Goal: Task Accomplishment & Management: Complete application form

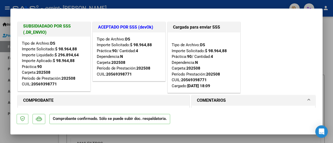
click at [329, 93] on div at bounding box center [166, 71] width 333 height 143
type input "$ 0,00"
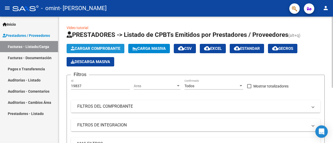
click at [87, 48] on span "Cargar Comprobante" at bounding box center [95, 48] width 49 height 5
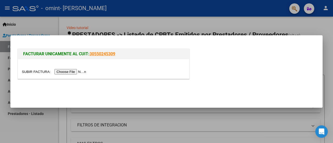
click at [49, 118] on div at bounding box center [166, 71] width 333 height 143
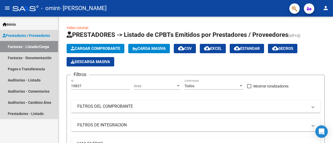
click at [53, 35] on link "Prestadores / Proveedores" at bounding box center [29, 35] width 58 height 11
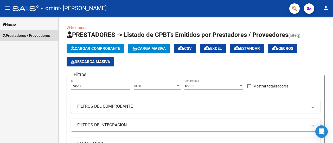
click at [40, 34] on span "Prestadores / Proveedores" at bounding box center [26, 36] width 47 height 6
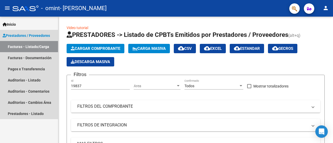
click at [44, 45] on link "Facturas - Listado/Carga" at bounding box center [29, 46] width 58 height 11
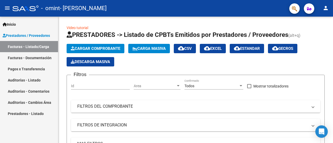
click at [44, 45] on link "Facturas - Listado/Carga" at bounding box center [29, 46] width 58 height 11
click at [120, 47] on span "Cargar Comprobante" at bounding box center [95, 48] width 49 height 5
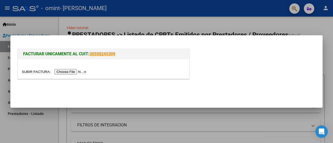
click at [76, 74] on input "file" at bounding box center [55, 71] width 66 height 5
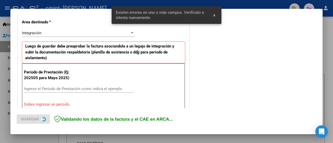
scroll to position [130, 0]
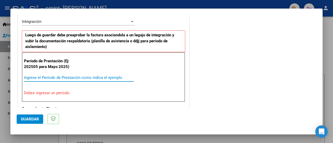
click at [26, 77] on input "Ingrese el Período de Prestación como indica el ejemplo" at bounding box center [79, 77] width 110 height 5
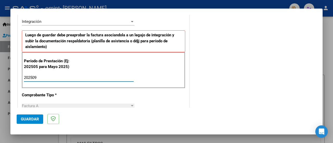
type input "202509"
click at [131, 105] on div at bounding box center [132, 105] width 3 height 1
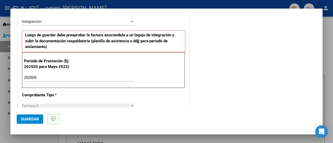
click at [327, 26] on div at bounding box center [166, 71] width 333 height 143
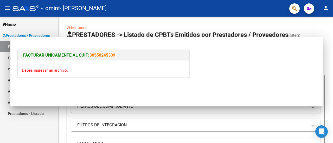
scroll to position [0, 0]
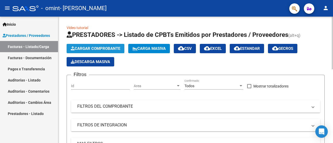
click at [120, 46] on button "Cargar Comprobante" at bounding box center [96, 48] width 58 height 9
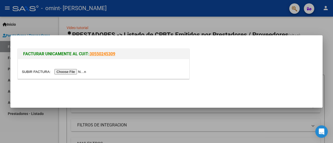
click at [270, 28] on div at bounding box center [166, 71] width 333 height 143
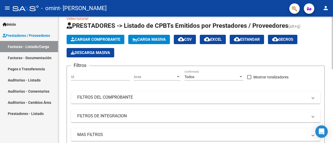
scroll to position [3, 0]
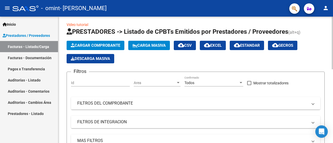
click at [333, 65] on div at bounding box center [332, 44] width 1 height 53
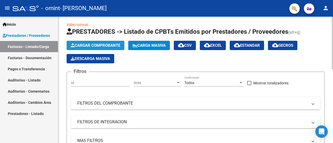
click at [105, 42] on button "Cargar Comprobante" at bounding box center [96, 45] width 58 height 9
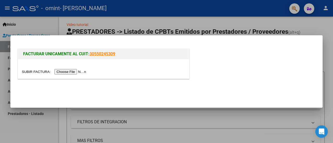
click at [80, 72] on input "file" at bounding box center [55, 71] width 66 height 5
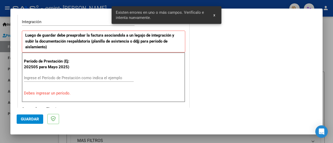
scroll to position [130, 0]
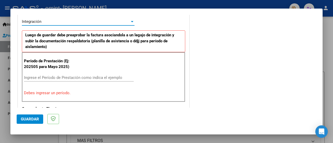
click at [131, 21] on div at bounding box center [132, 21] width 3 height 1
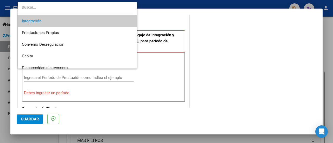
scroll to position [39, 0]
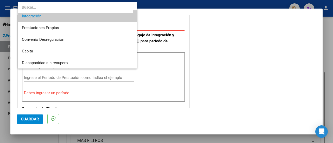
click at [212, 35] on div at bounding box center [166, 71] width 333 height 143
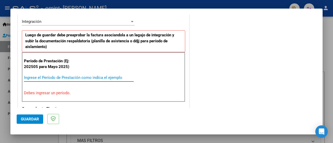
click at [26, 77] on input "Ingrese el Período de Prestación como indica el ejemplo" at bounding box center [79, 77] width 110 height 5
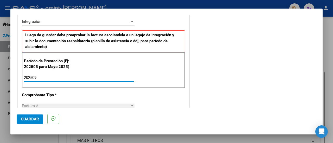
type input "202509"
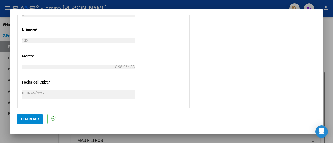
scroll to position [258, 0]
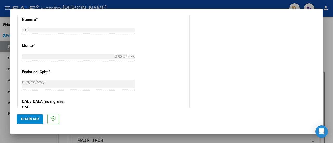
click at [318, 106] on mat-dialog-content "COMPROBANTE VER COMPROBANTE El comprobante fue leído exitosamente. DATOS DEL CO…" at bounding box center [166, 61] width 312 height 93
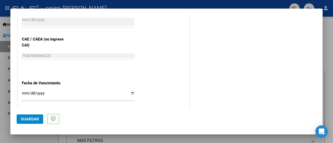
scroll to position [331, 0]
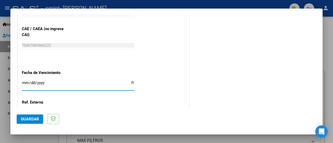
click at [132, 83] on input "Ingresar la fecha" at bounding box center [78, 85] width 113 height 8
type input "[DATE]"
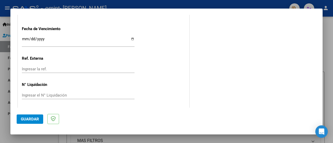
scroll to position [375, 0]
click at [37, 122] on button "Guardar" at bounding box center [30, 119] width 27 height 9
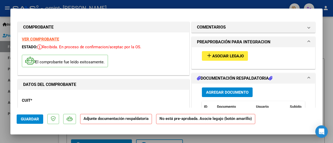
click at [42, 99] on p "CUIT *" at bounding box center [46, 101] width 49 height 6
click at [29, 102] on p "CUIT *" at bounding box center [46, 101] width 49 height 6
click at [57, 100] on p "CUIT *" at bounding box center [46, 101] width 49 height 6
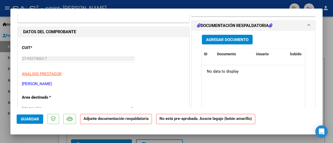
scroll to position [52, 0]
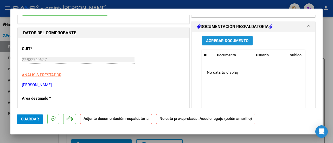
click at [247, 38] on button "Agregar Documento" at bounding box center [227, 41] width 51 height 10
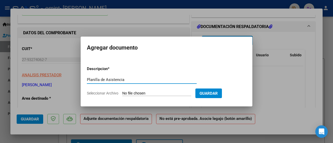
type input "Planilla de Asistencia"
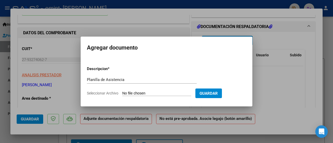
click at [117, 93] on span "Seleccionar Archivo" at bounding box center [102, 93] width 31 height 4
click at [122, 93] on input "Seleccionar Archivo" at bounding box center [156, 93] width 69 height 5
type input "C:\fakepath\9 [PERSON_NAME] ps .pdf"
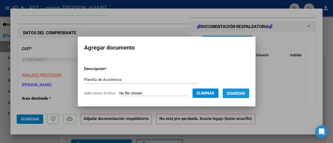
click at [238, 92] on span "Guardar" at bounding box center [236, 93] width 18 height 5
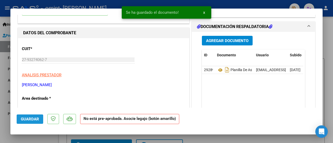
click at [36, 119] on span "Guardar" at bounding box center [30, 119] width 18 height 5
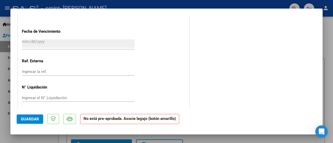
scroll to position [364, 0]
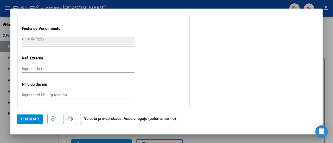
click at [35, 117] on span "Guardar" at bounding box center [30, 119] width 18 height 5
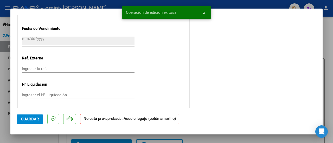
click at [333, 37] on div at bounding box center [166, 71] width 333 height 143
type input "$ 0,00"
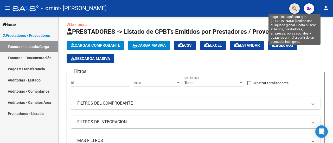
click at [293, 8] on icon "button" at bounding box center [294, 9] width 5 height 6
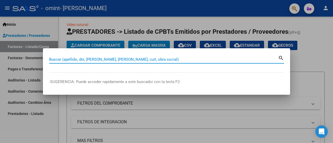
click at [52, 69] on mat-dialog-content "Buscar (apellido, dni, [PERSON_NAME], nro traspaso, cuit, obra social) search" at bounding box center [166, 64] width 247 height 18
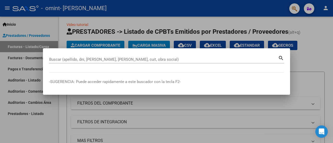
click at [52, 69] on mat-dialog-content "Buscar (apellido, dni, [PERSON_NAME], nro traspaso, cuit, obra social) search" at bounding box center [166, 64] width 247 height 18
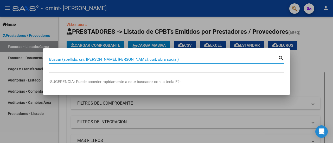
click at [51, 60] on input "Buscar (apellido, dni, [PERSON_NAME], [PERSON_NAME], cuit, obra social)" at bounding box center [163, 59] width 229 height 5
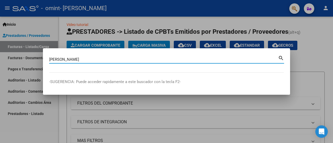
type input "[PERSON_NAME]"
click at [97, 29] on div at bounding box center [166, 71] width 333 height 143
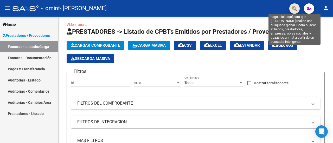
click at [294, 8] on icon "button" at bounding box center [294, 9] width 5 height 6
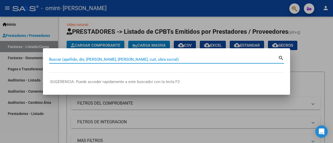
click at [52, 60] on input "Buscar (apellido, dni, [PERSON_NAME], [PERSON_NAME], cuit, obra social)" at bounding box center [163, 59] width 229 height 5
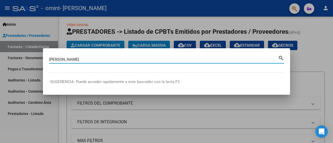
click at [51, 59] on input "[PERSON_NAME]" at bounding box center [163, 59] width 229 height 5
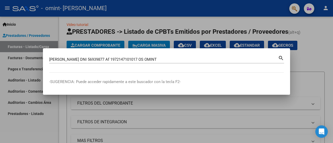
click at [280, 57] on mat-icon "search" at bounding box center [281, 58] width 6 height 6
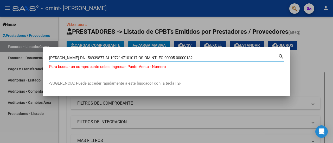
click at [155, 58] on input "[PERSON_NAME] DNI 56939877 Af 1972147101017 OS OMINT FC 00005 00000132" at bounding box center [163, 58] width 229 height 5
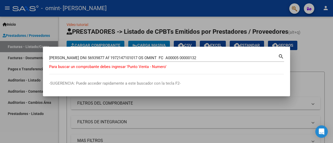
click at [279, 55] on mat-icon "search" at bounding box center [281, 56] width 6 height 6
click at [280, 55] on mat-icon "search" at bounding box center [281, 56] width 6 height 6
click at [51, 67] on div "[PERSON_NAME] DNI 56939877 Af 1972147101017 OS OMINT FC A00005 00000132 Buscar …" at bounding box center [166, 60] width 235 height 14
click at [53, 72] on mat-dialog-content "[PERSON_NAME] DNI 56939877 Af 1972147101017 OS OMINT FC A00005 00000132 Buscar …" at bounding box center [166, 63] width 247 height 21
click at [166, 68] on p "Para buscar un comprobante debes ingresar 'Punto Venta - Numero'" at bounding box center [166, 67] width 235 height 6
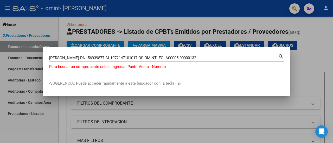
click at [169, 68] on p "Para buscar un comprobante debes ingresar 'Punto Venta - Numero'" at bounding box center [166, 67] width 235 height 6
click at [281, 55] on mat-icon "search" at bounding box center [281, 56] width 6 height 6
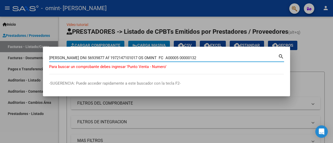
click at [68, 58] on input "[PERSON_NAME] DNI 56939877 Af 1972147101017 OS OMINT FC A00005 00000132" at bounding box center [163, 58] width 229 height 5
click at [163, 58] on input "[PERSON_NAME] Fc DNI 56939877 Af 1972147101017 OS OMINT FC A00005 00000132" at bounding box center [163, 58] width 229 height 5
drag, startPoint x: 160, startPoint y: 58, endPoint x: 190, endPoint y: 58, distance: 29.9
click at [190, 58] on input "[PERSON_NAME] Fc DNI 56939877 Af 1972147101017 OS OMINT FC 00005 00000132" at bounding box center [163, 58] width 229 height 5
click at [74, 57] on input "[PERSON_NAME] Fc DNI 56939877 Af 1972147101017 OS OMINT FC" at bounding box center [163, 58] width 229 height 5
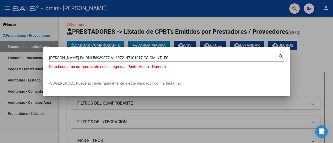
paste input "00005 00000132"
click at [190, 57] on input "[PERSON_NAME] Fc 00005 00000132 DNI 56939877 Af 1972147101017 OS OMINT FC" at bounding box center [163, 58] width 229 height 5
click at [74, 58] on input "[PERSON_NAME] Fc 00005 00000132 DNI 56939877 Af 1972147101017 OS OMINT" at bounding box center [163, 58] width 229 height 5
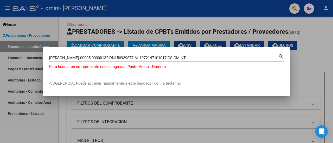
click at [279, 55] on mat-icon "search" at bounding box center [281, 56] width 6 height 6
type input "[PERSON_NAME] 00005 00000132 DNI 56939877 Af 1972147101017 OS OMINT"
click at [281, 55] on mat-icon "search" at bounding box center [281, 56] width 6 height 6
click at [297, 57] on div at bounding box center [166, 71] width 333 height 143
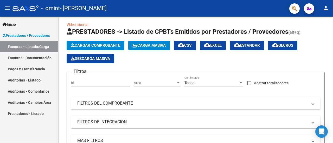
click at [309, 8] on icon "button" at bounding box center [309, 9] width 4 height 4
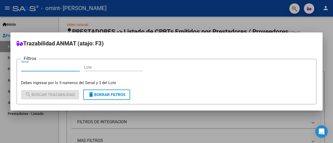
click at [279, 11] on div at bounding box center [166, 71] width 333 height 143
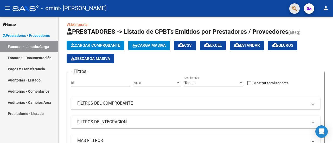
click at [291, 10] on button "button" at bounding box center [294, 8] width 10 height 10
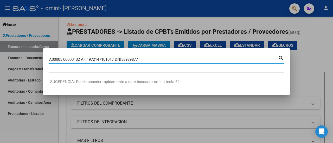
type input "A00005 00000132 AF 1972147101017 DNI56939877"
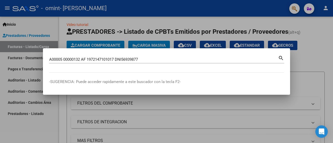
click at [280, 56] on mat-icon "search" at bounding box center [281, 58] width 6 height 6
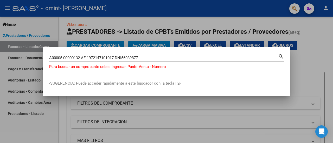
click at [319, 55] on div at bounding box center [166, 71] width 333 height 143
